Goal: Task Accomplishment & Management: Complete application form

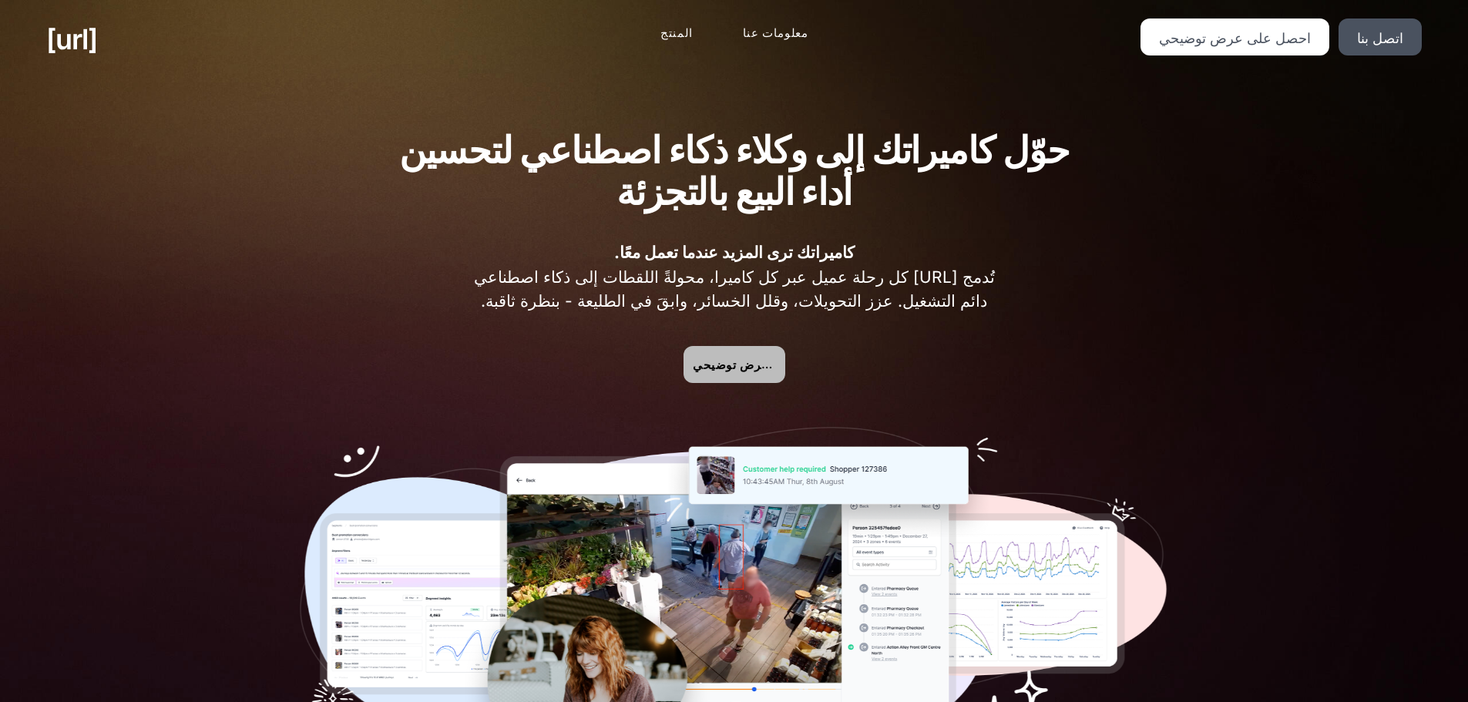
click at [751, 346] on link "احصل على عرض توضيحي" at bounding box center [735, 364] width 102 height 37
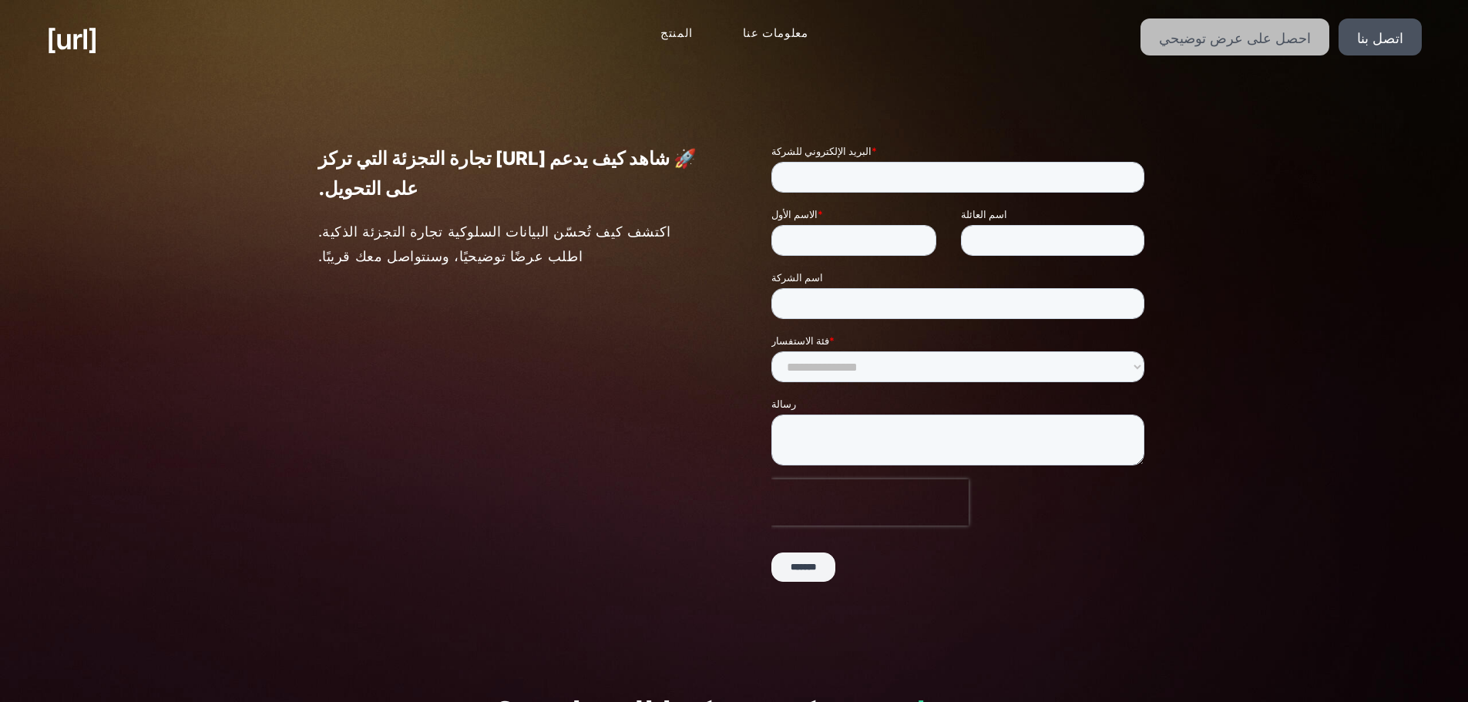
click at [1245, 42] on font "احصل على عرض توضيحي" at bounding box center [1235, 38] width 152 height 16
